Goal: Check status: Check status

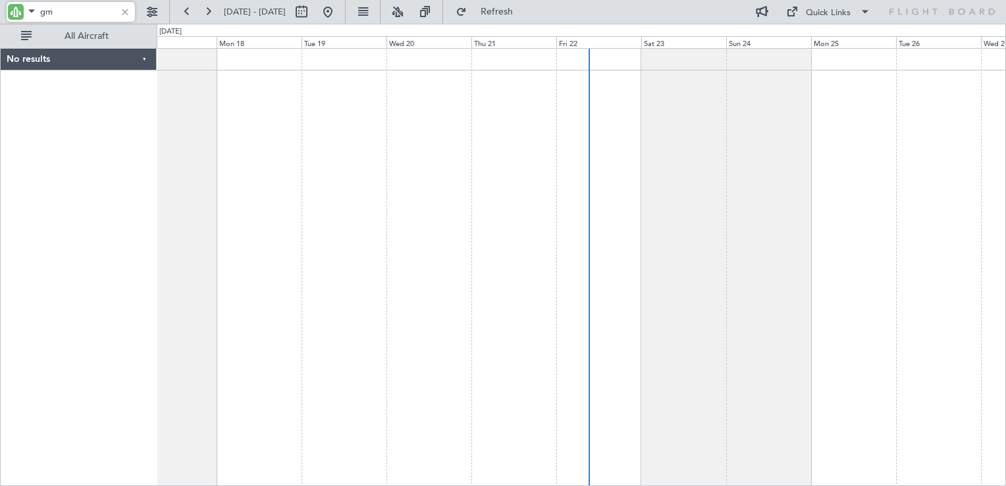
type input "g"
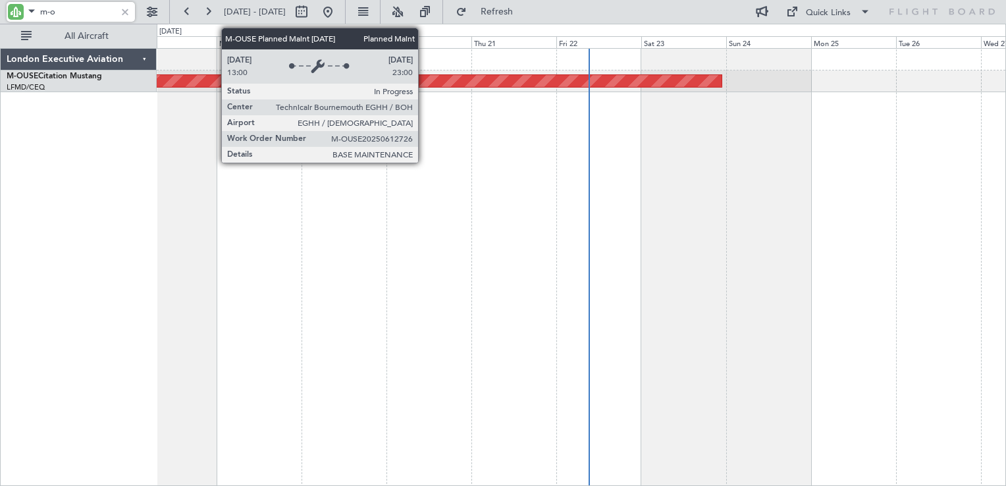
click at [424, 80] on div "Planned Maint Bournemouth" at bounding box center [110, 81] width 1223 height 12
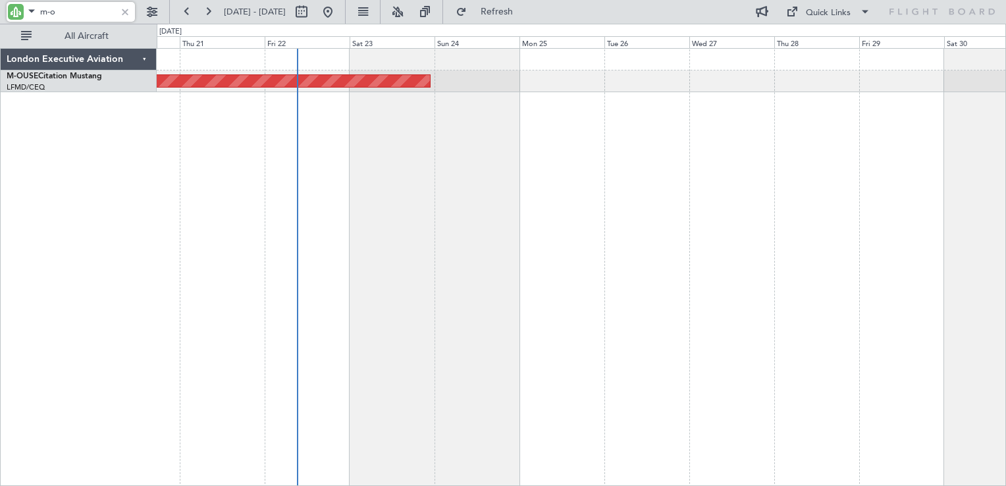
click at [439, 232] on div "Planned Maint Bournemouth" at bounding box center [581, 267] width 849 height 438
type input "m"
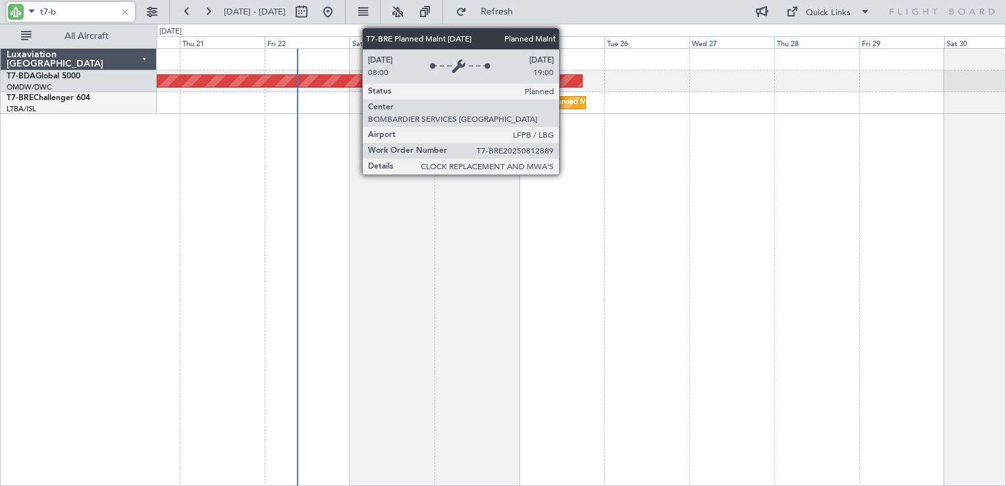
click at [565, 105] on div "Planned Maint [GEOGRAPHIC_DATA] ([GEOGRAPHIC_DATA])" at bounding box center [654, 103] width 207 height 20
type input "t7-b"
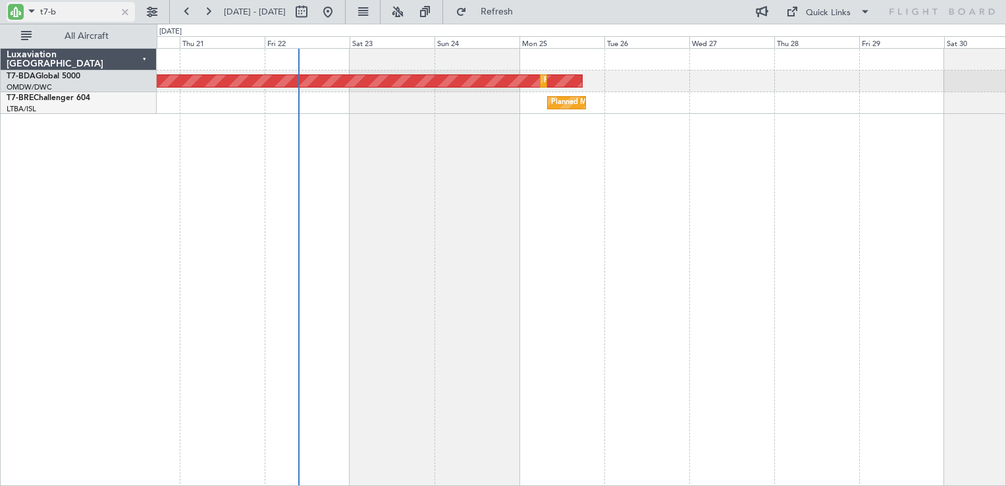
click at [127, 17] on div at bounding box center [125, 12] width 14 height 14
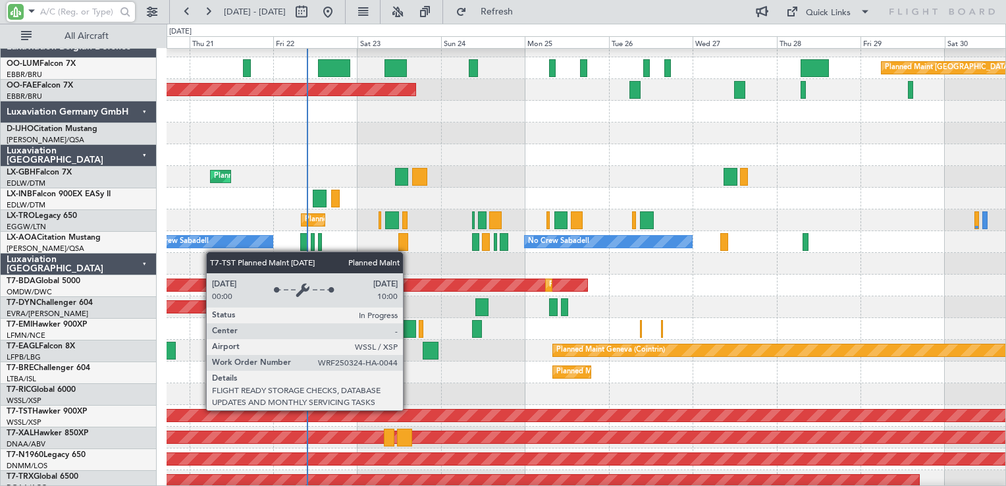
scroll to position [1140, 0]
